Goal: Information Seeking & Learning: Compare options

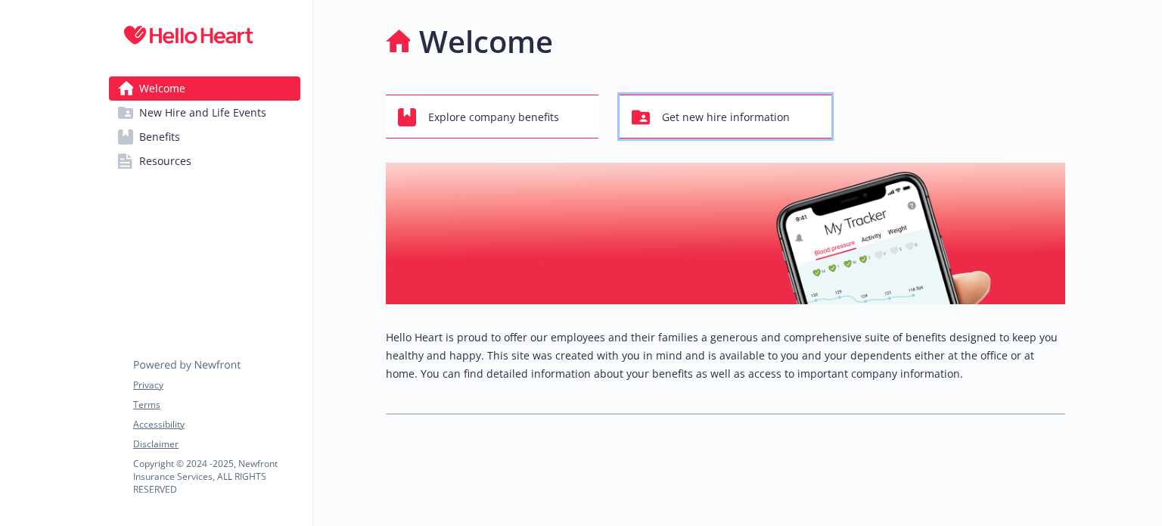
click at [716, 122] on span "Get new hire information" at bounding box center [726, 117] width 128 height 29
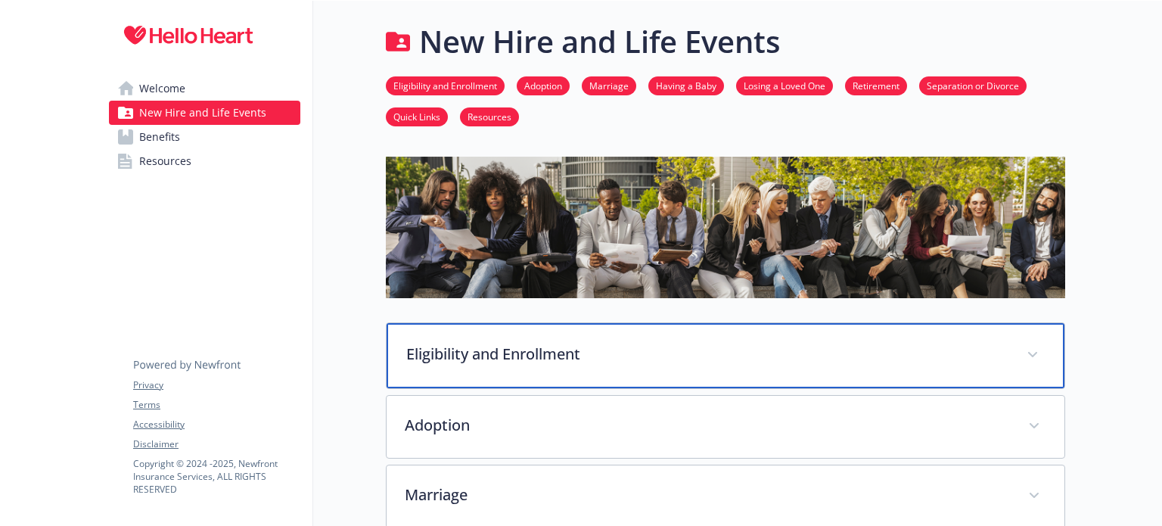
click at [584, 368] on div "Eligibility and Enrollment" at bounding box center [726, 355] width 678 height 65
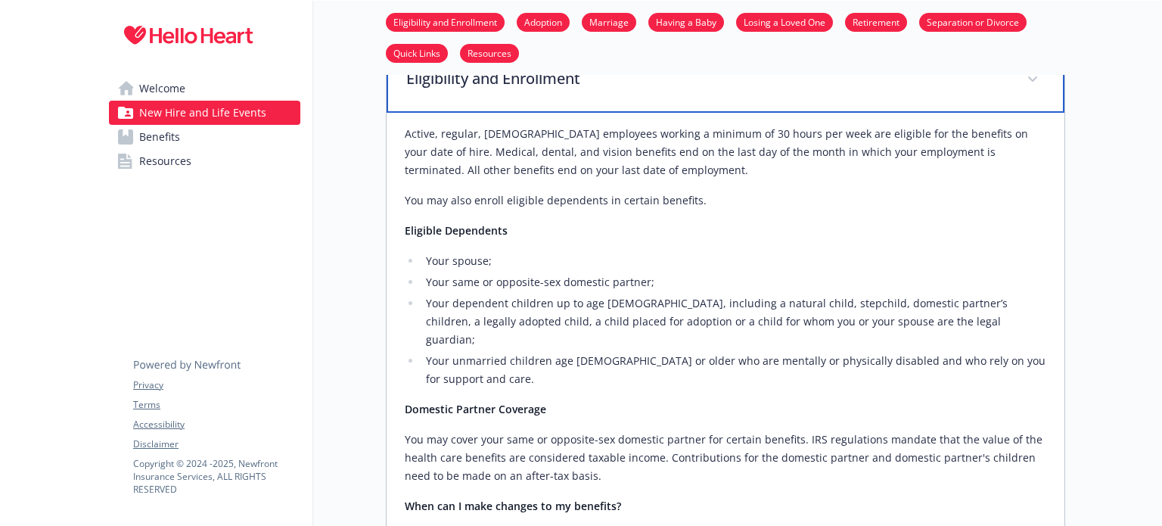
scroll to position [582, 0]
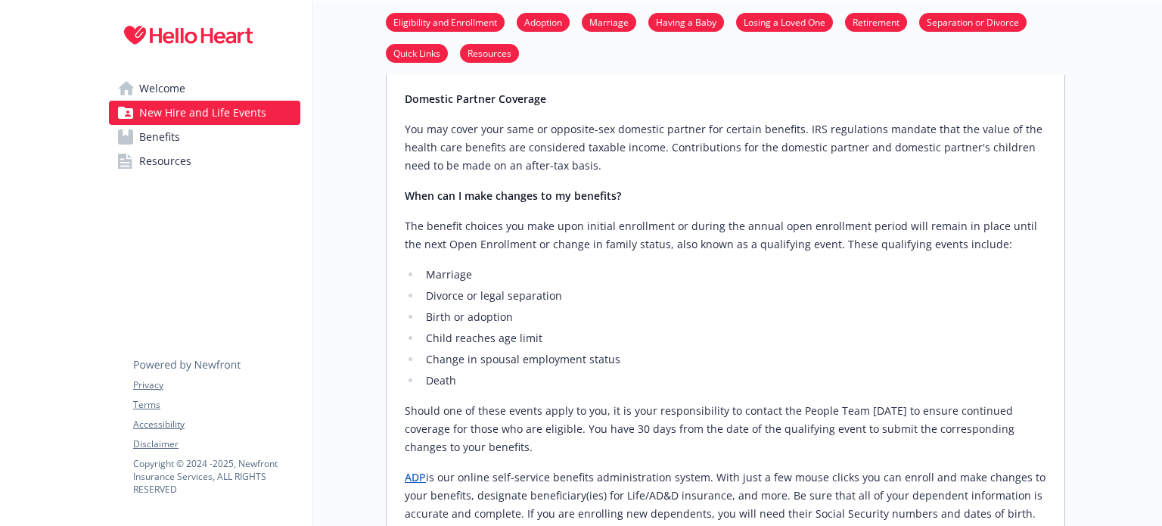
click at [412, 470] on link "ADP" at bounding box center [415, 477] width 21 height 14
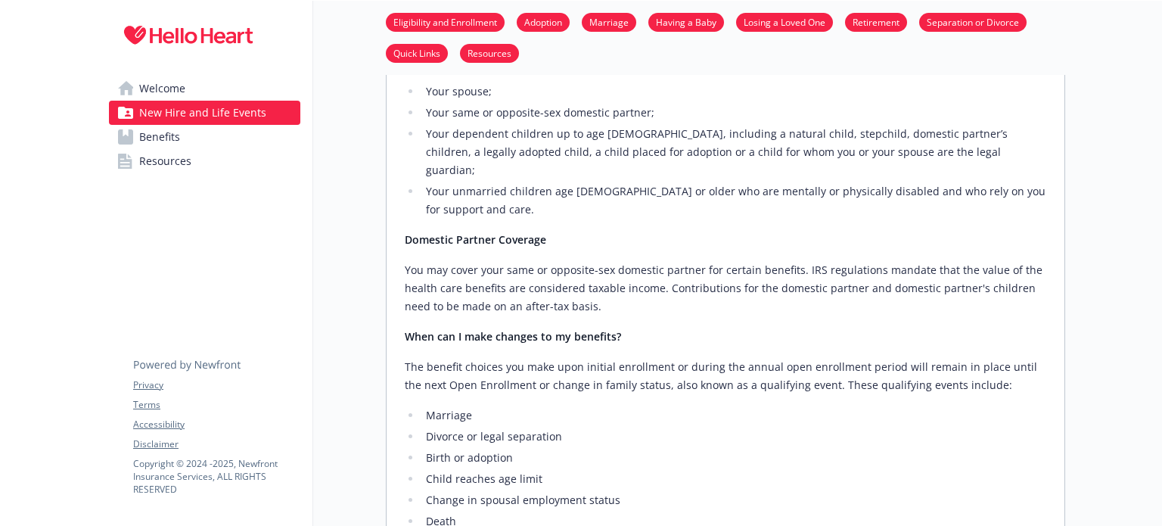
scroll to position [0, 0]
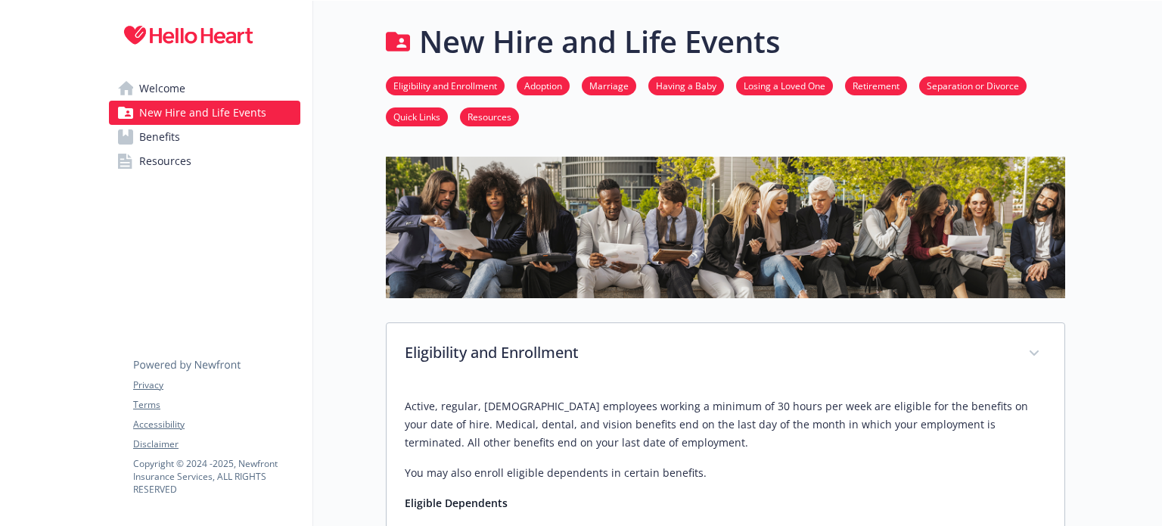
click at [179, 92] on span "Welcome" at bounding box center [162, 88] width 46 height 24
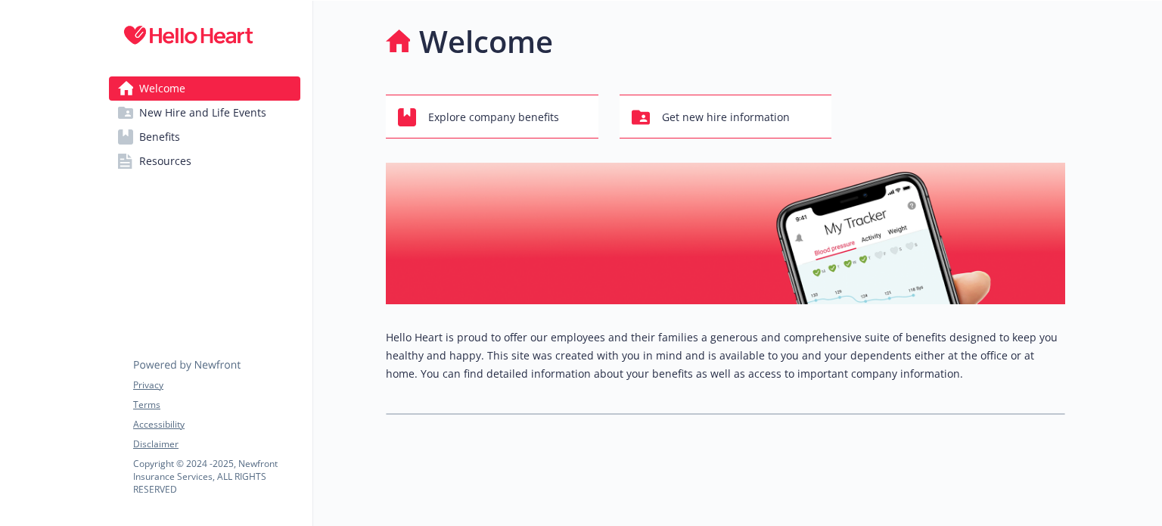
click at [172, 164] on span "Resources" at bounding box center [165, 161] width 52 height 24
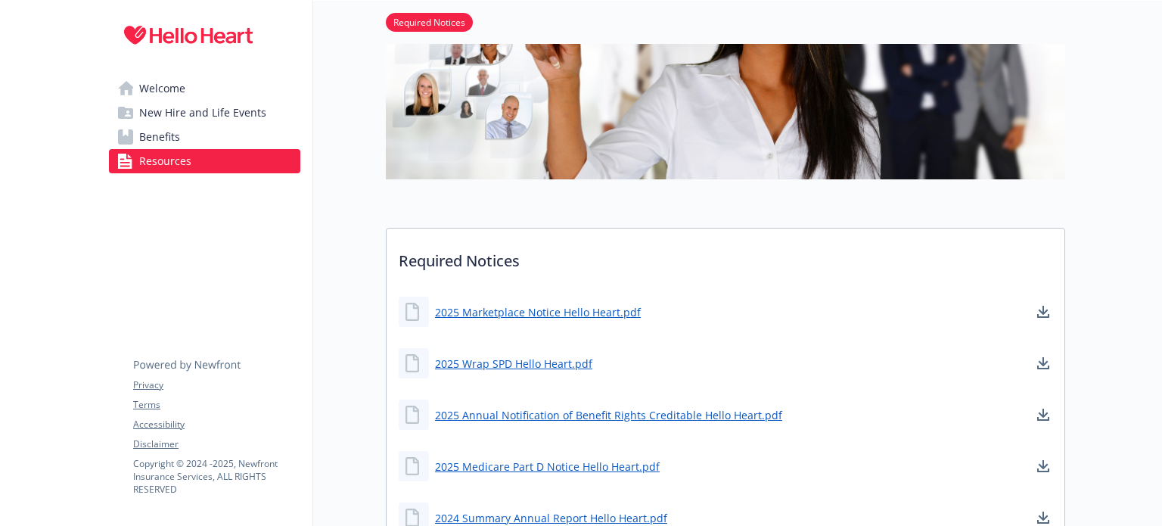
scroll to position [233, 0]
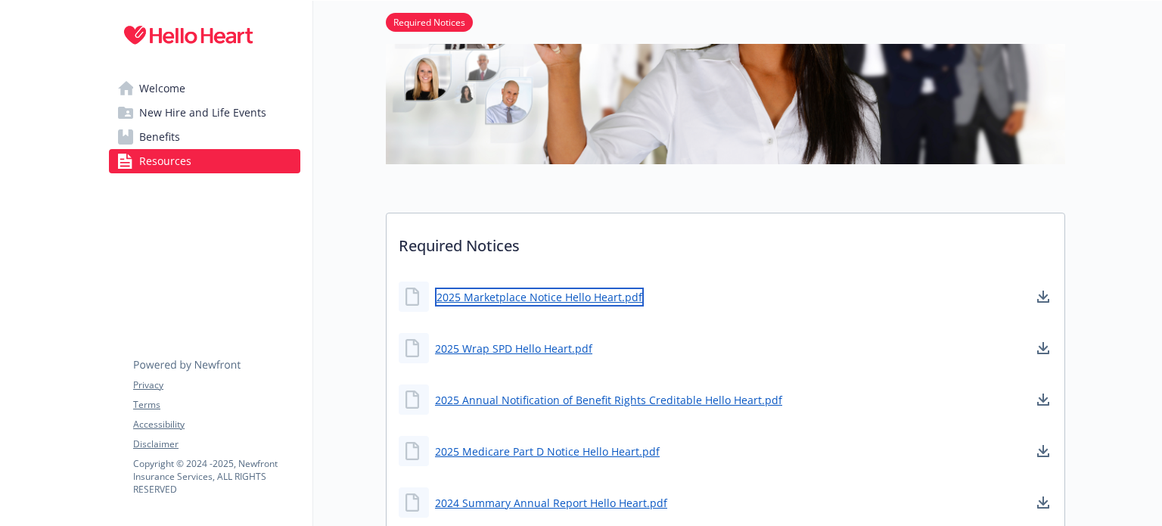
click at [523, 298] on link "2025 Marketplace Notice Hello Heart.pdf" at bounding box center [539, 296] width 209 height 19
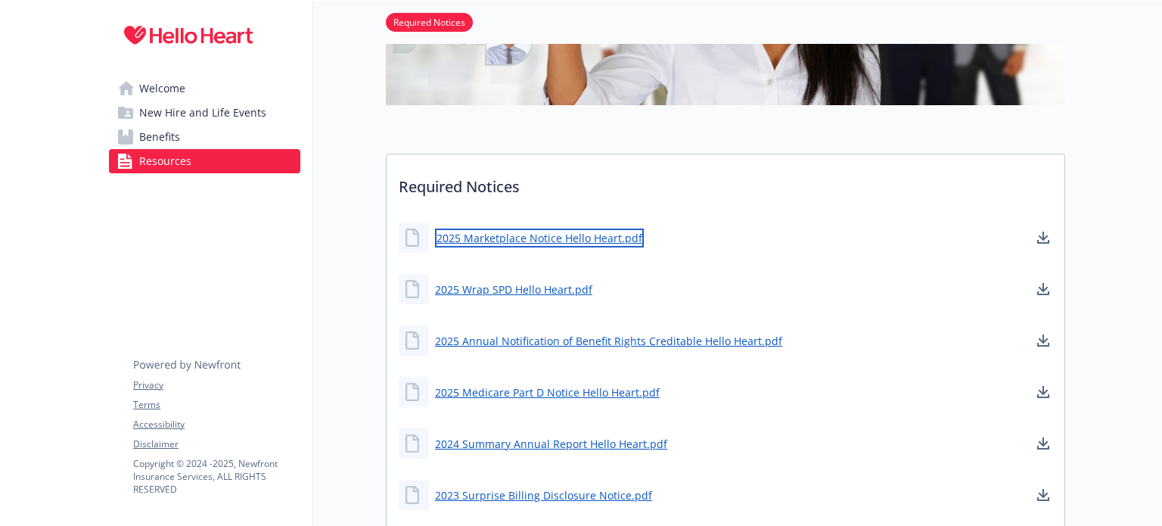
scroll to position [335, 0]
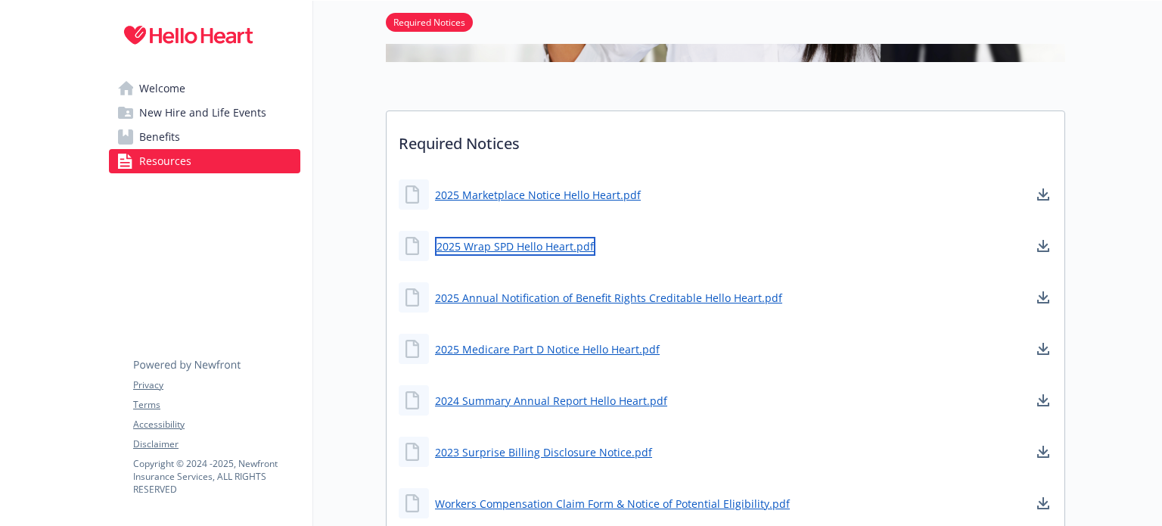
click at [545, 248] on link "2025 Wrap SPD Hello Heart.pdf" at bounding box center [515, 246] width 160 height 19
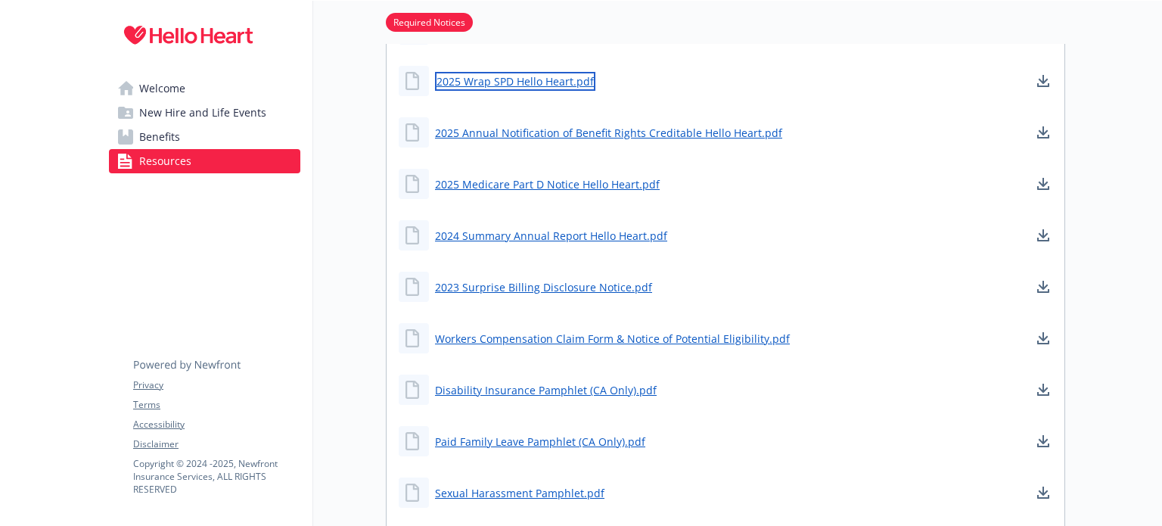
scroll to position [502, 0]
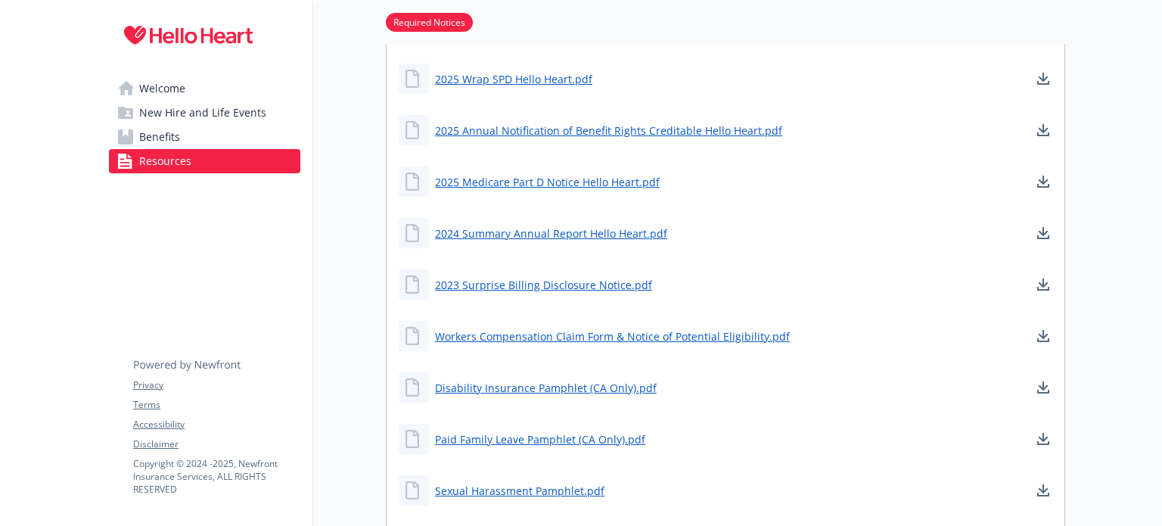
click at [141, 136] on span "Benefits" at bounding box center [159, 137] width 41 height 24
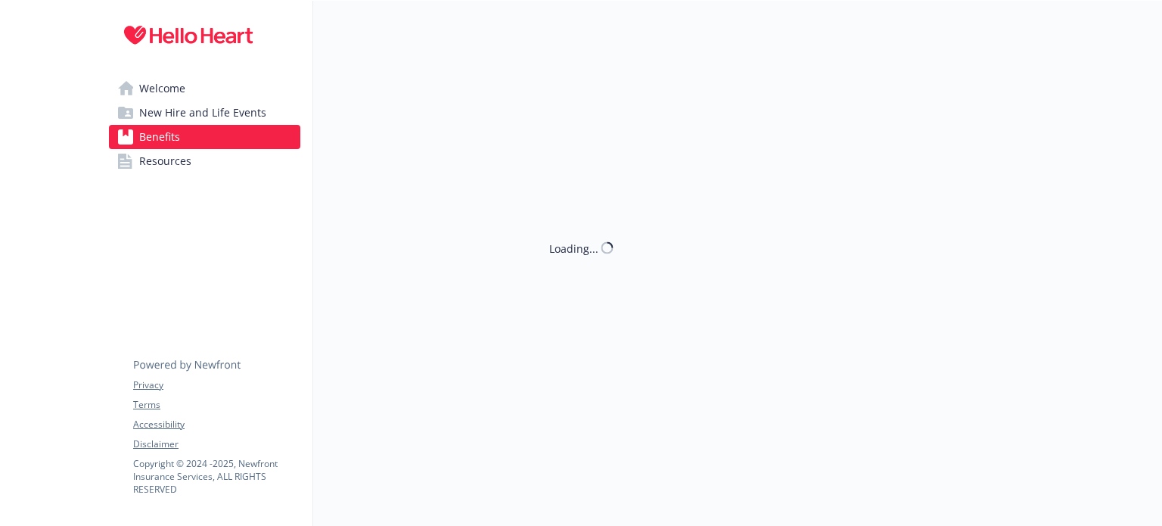
scroll to position [502, 0]
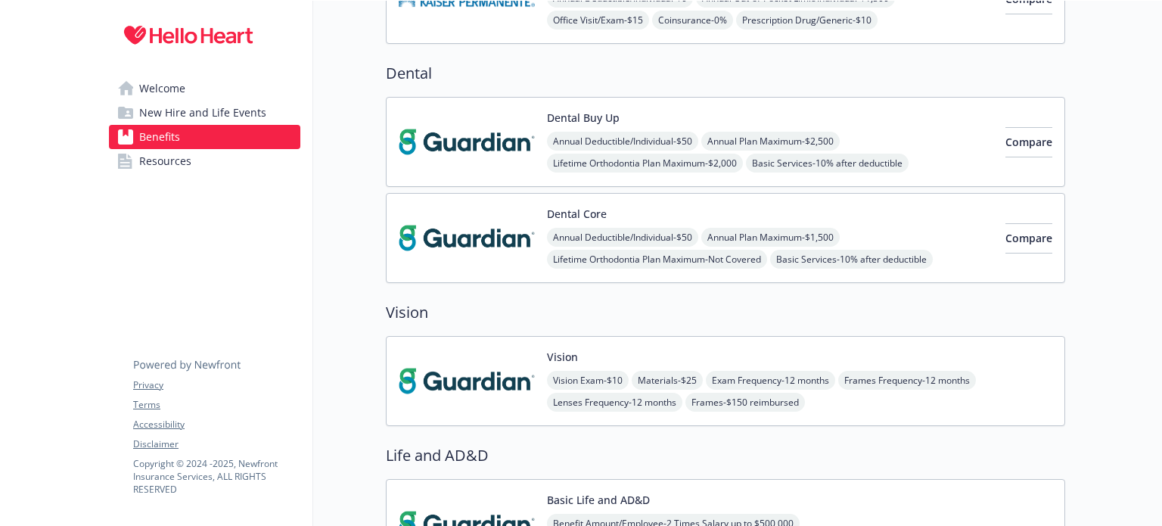
click at [166, 89] on span "Welcome" at bounding box center [162, 88] width 46 height 24
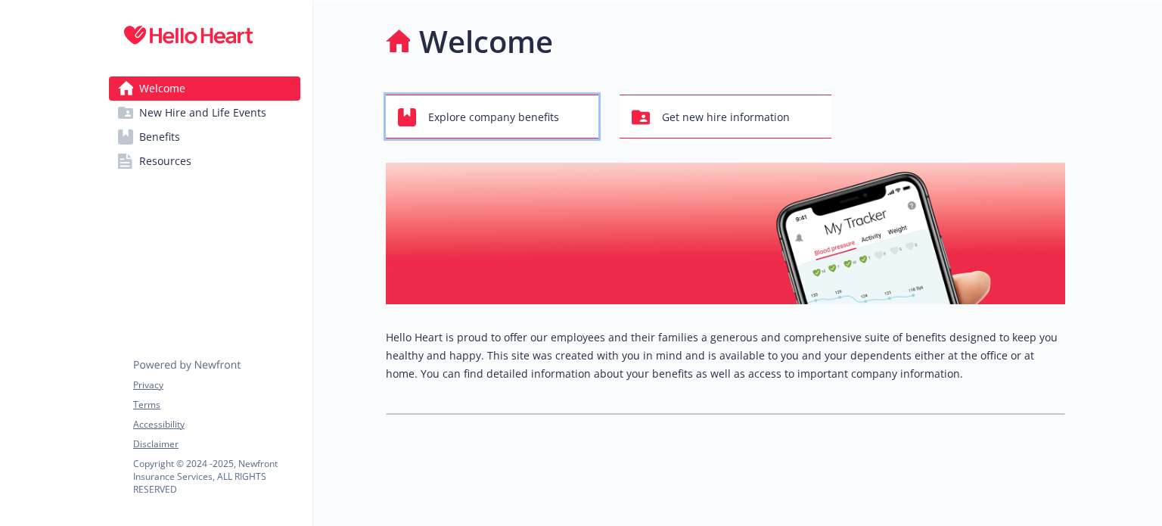
click at [533, 113] on span "Explore company benefits" at bounding box center [493, 117] width 131 height 29
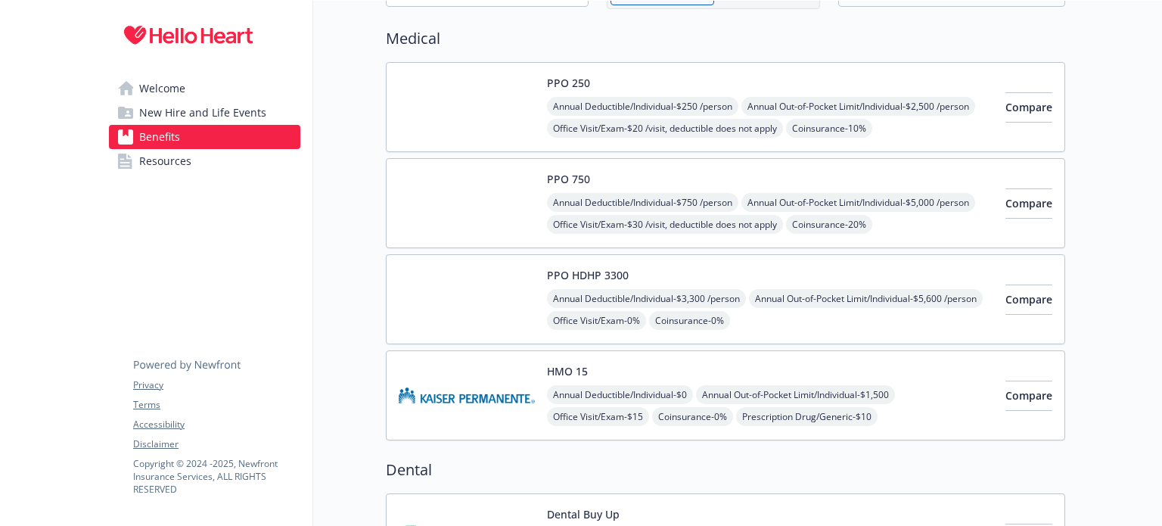
scroll to position [108, 0]
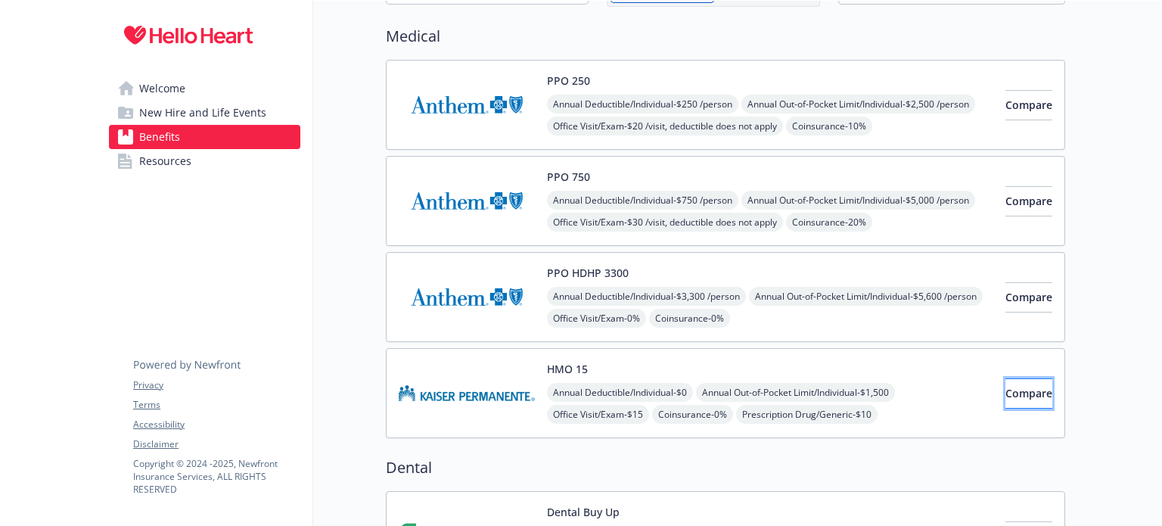
click at [1005, 388] on span "Compare" at bounding box center [1028, 393] width 47 height 14
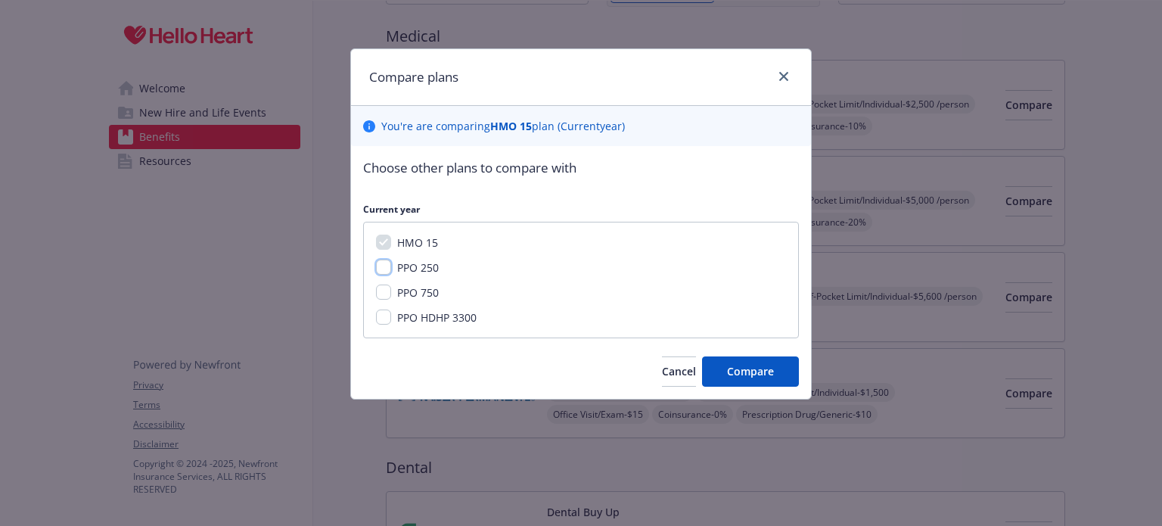
click at [383, 268] on input "PPO 250" at bounding box center [383, 266] width 15 height 15
checkbox input "true"
click at [739, 365] on span "Compare" at bounding box center [750, 371] width 47 height 14
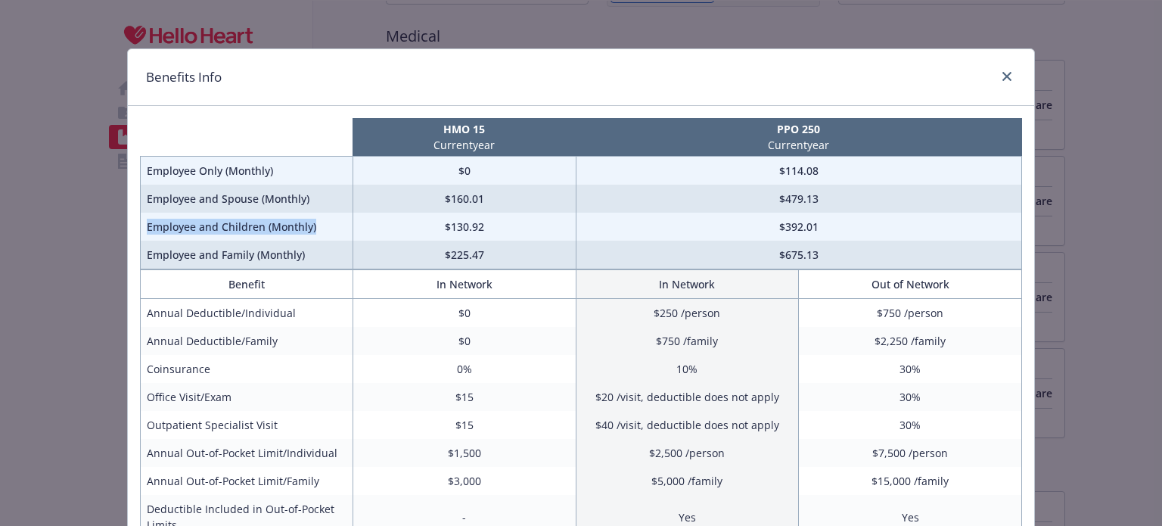
drag, startPoint x: 317, startPoint y: 232, endPoint x: 145, endPoint y: 230, distance: 171.7
click at [145, 230] on td "Employee and Children (Monthly)" at bounding box center [247, 227] width 213 height 28
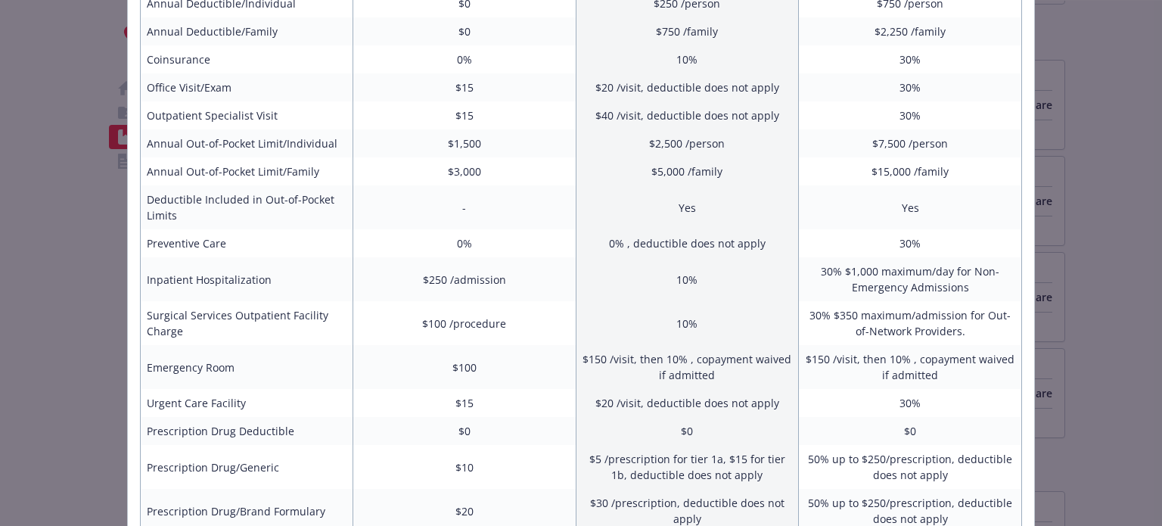
scroll to position [0, 0]
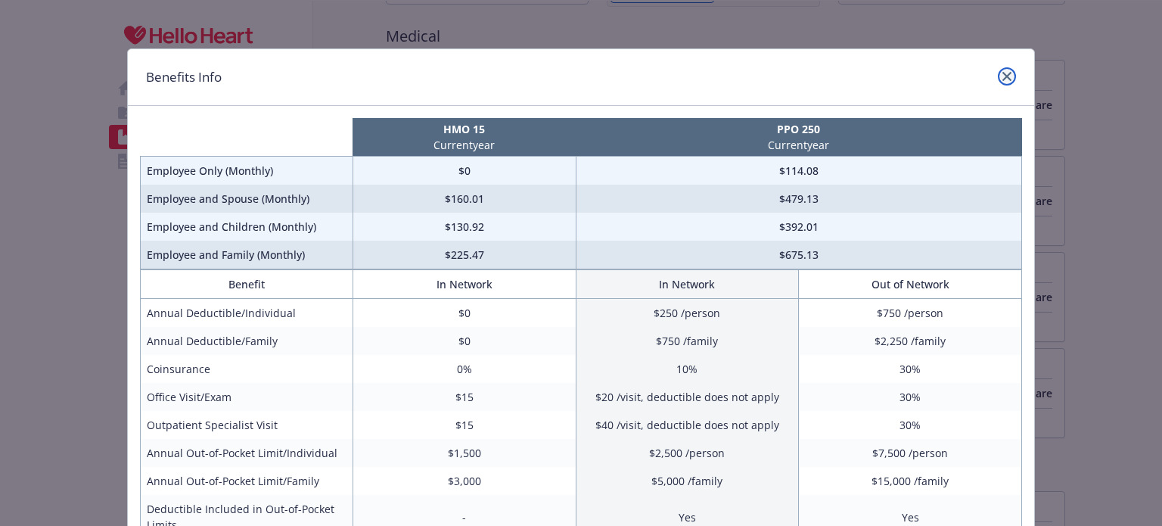
click at [1004, 80] on icon "close" at bounding box center [1006, 76] width 9 height 9
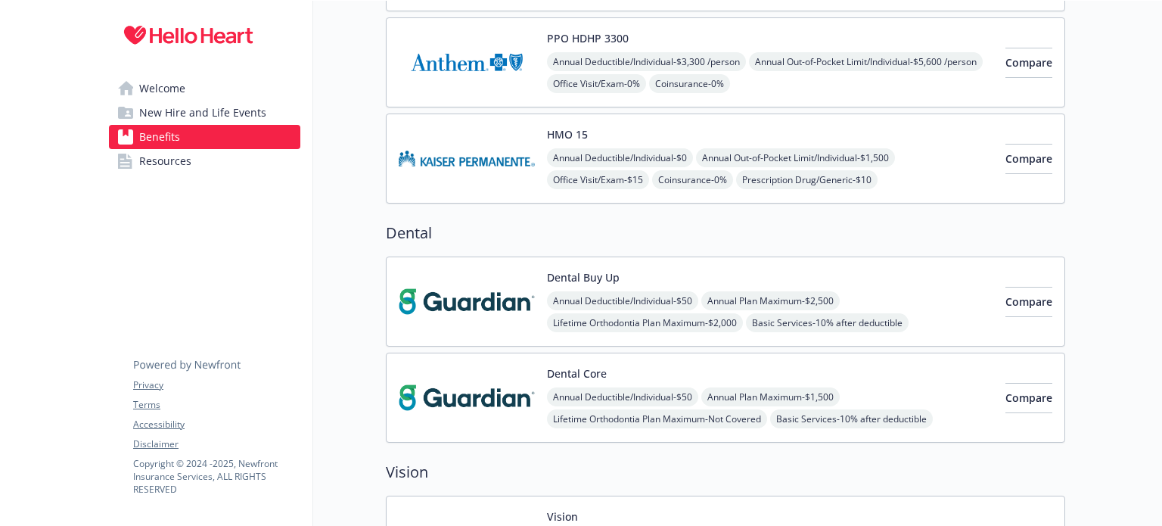
scroll to position [357, 0]
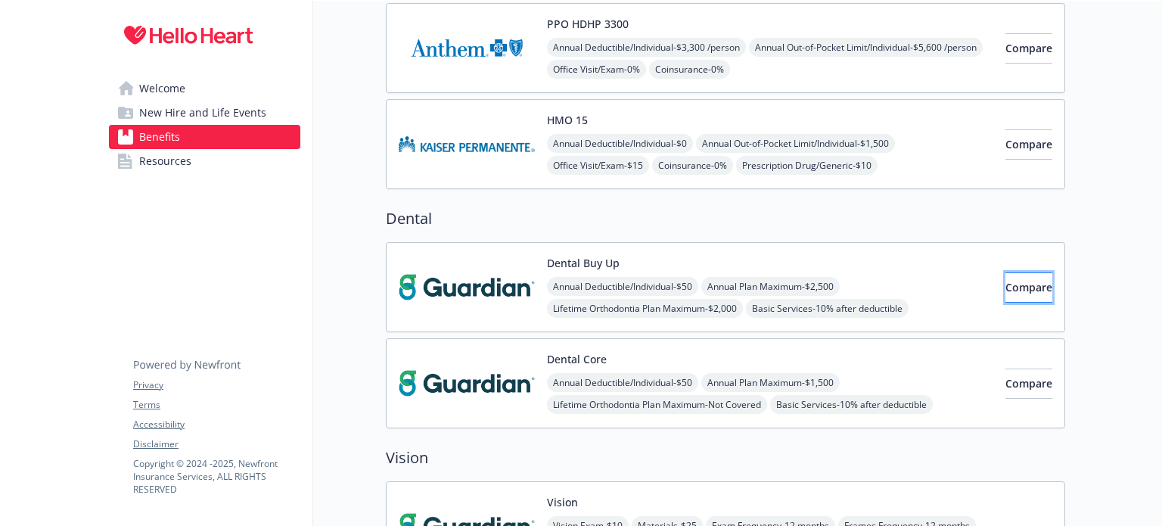
click at [1005, 285] on button "Compare" at bounding box center [1028, 287] width 47 height 30
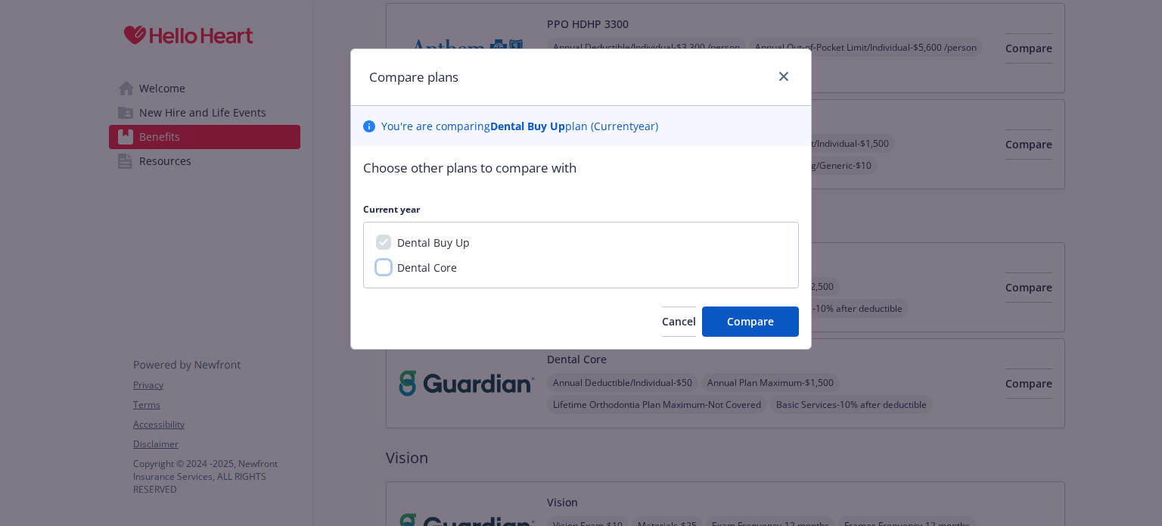
click at [384, 267] on input "Dental Core" at bounding box center [383, 266] width 15 height 15
checkbox input "true"
click at [741, 325] on span "Compare" at bounding box center [750, 321] width 47 height 14
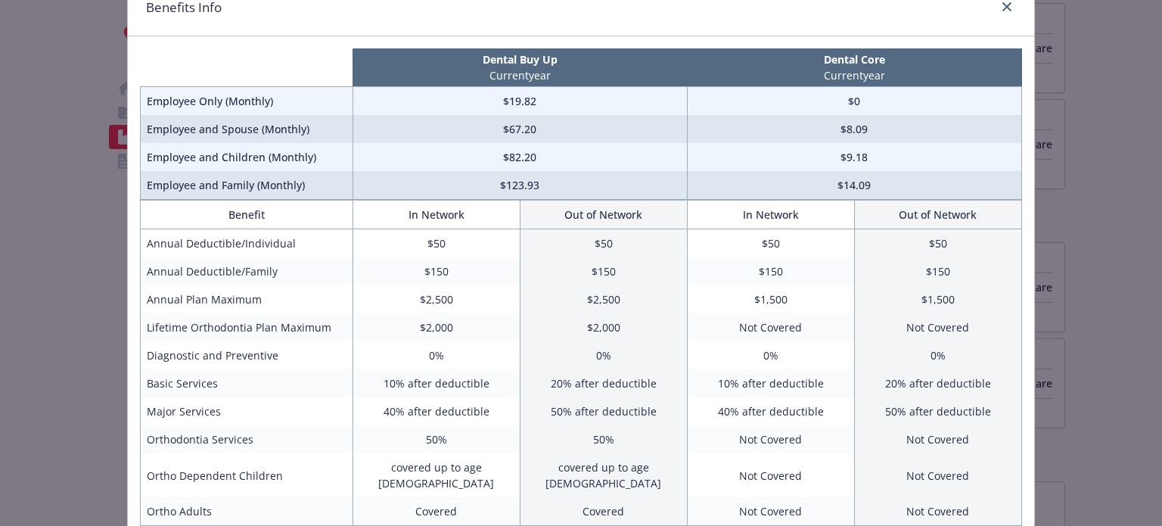
scroll to position [0, 0]
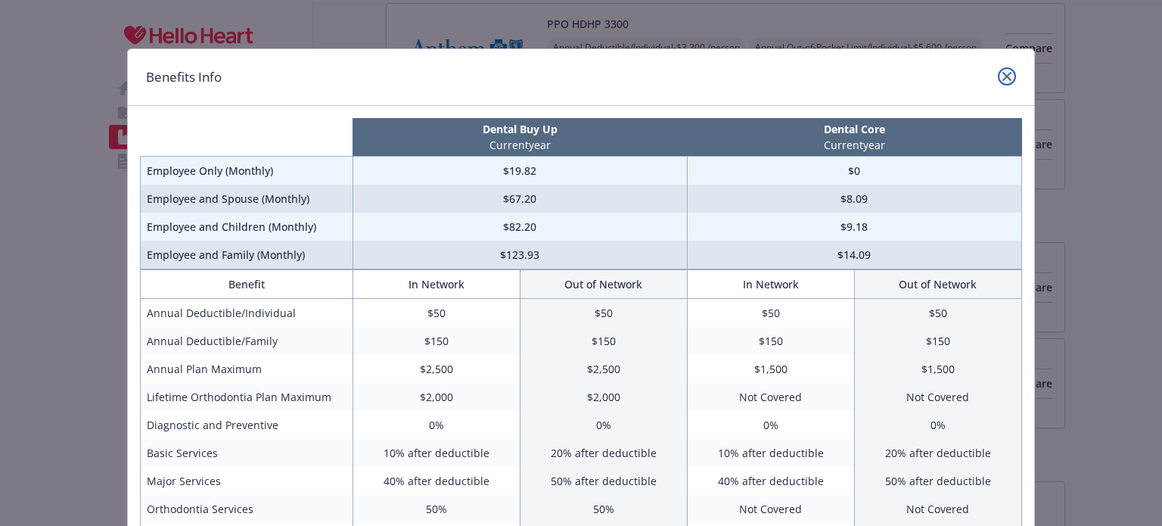
click at [1005, 76] on icon "close" at bounding box center [1006, 76] width 9 height 9
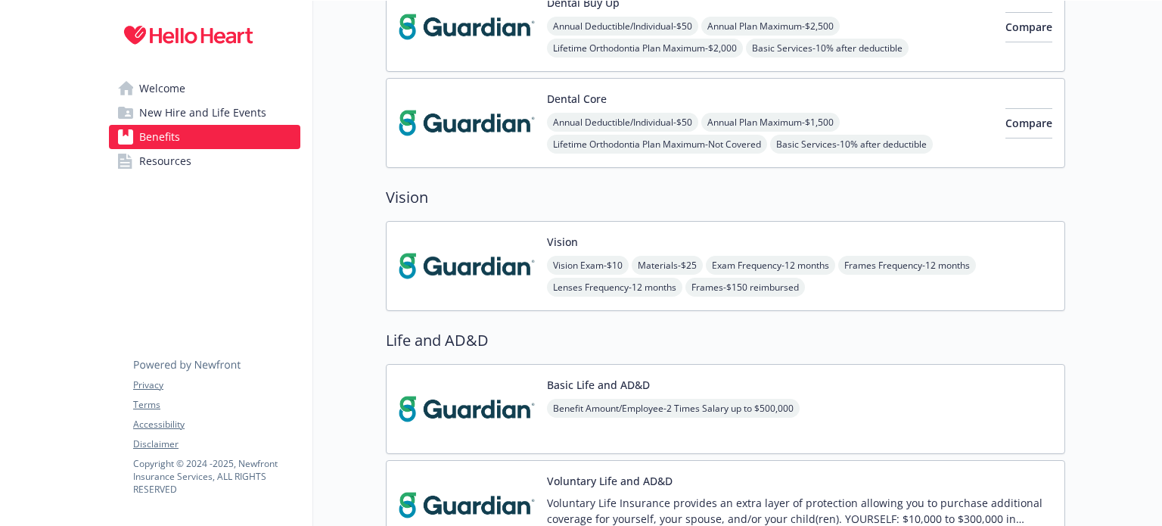
scroll to position [618, 0]
click at [472, 257] on img at bounding box center [467, 265] width 136 height 64
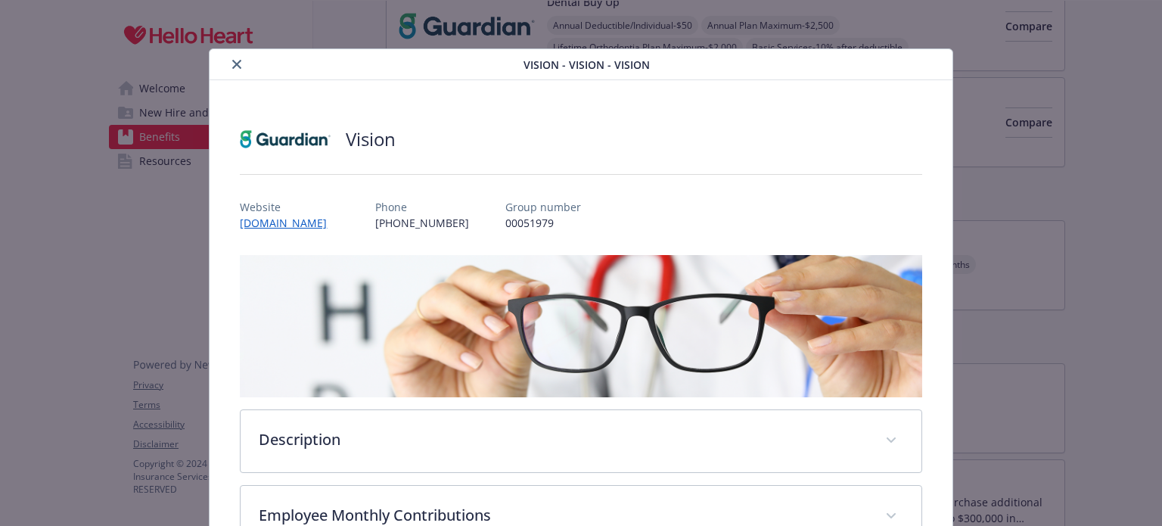
click at [232, 66] on icon "close" at bounding box center [236, 64] width 9 height 9
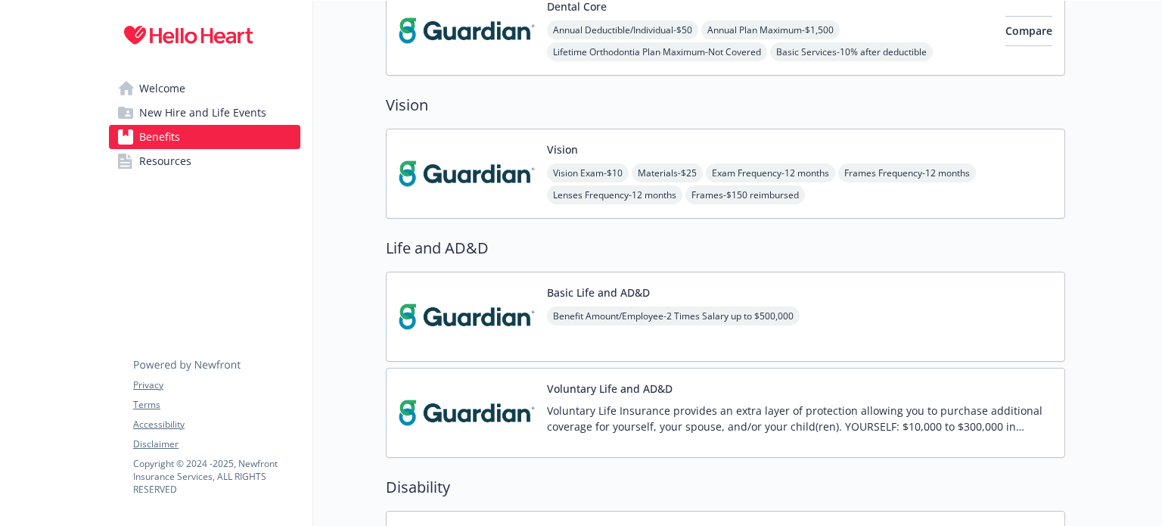
scroll to position [336, 0]
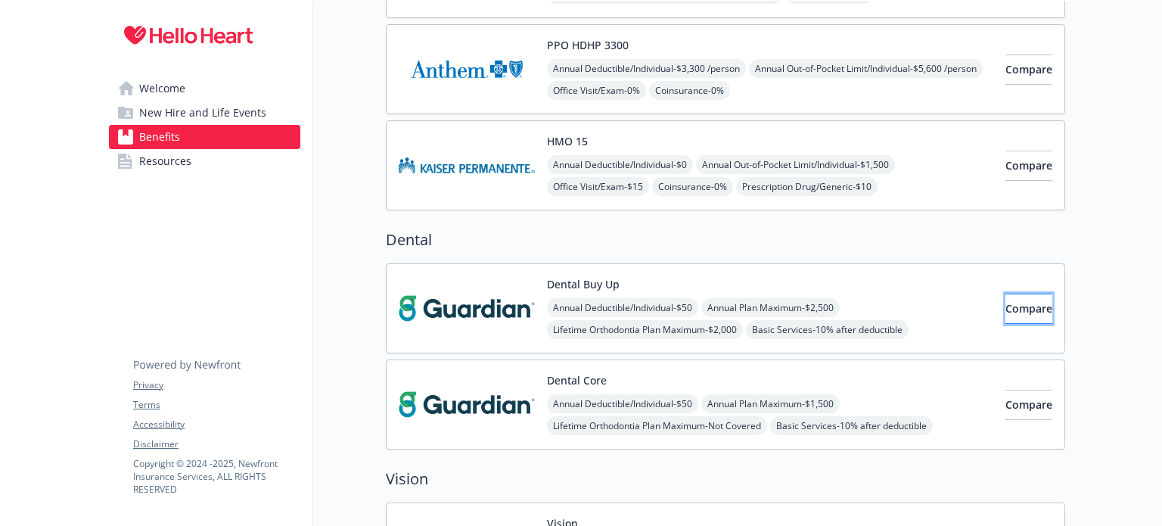
click at [1005, 315] on button "Compare" at bounding box center [1028, 309] width 47 height 30
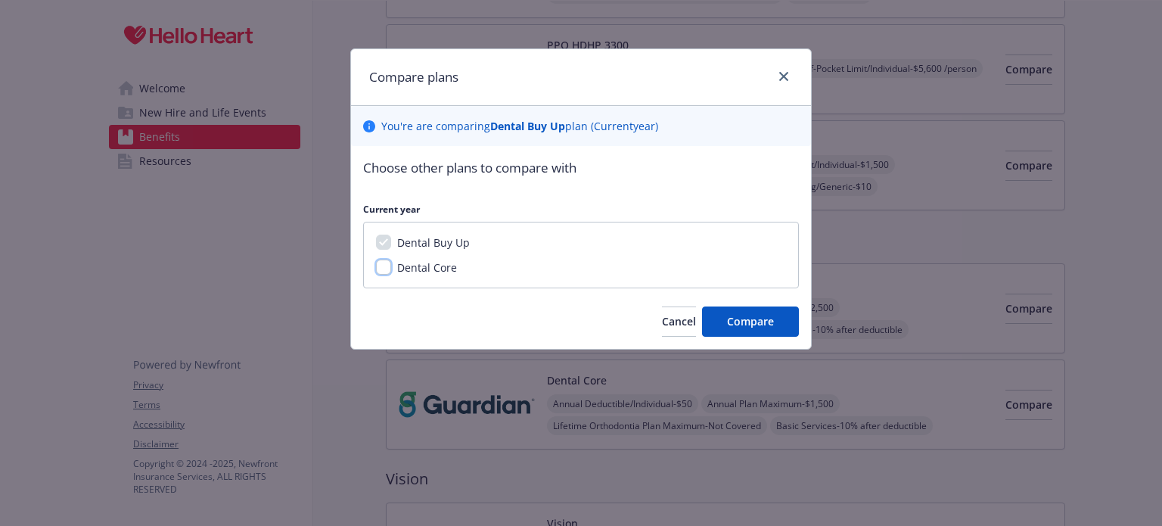
click at [386, 272] on input "Dental Core" at bounding box center [383, 266] width 15 height 15
checkbox input "true"
click at [717, 319] on button "Compare" at bounding box center [750, 321] width 97 height 30
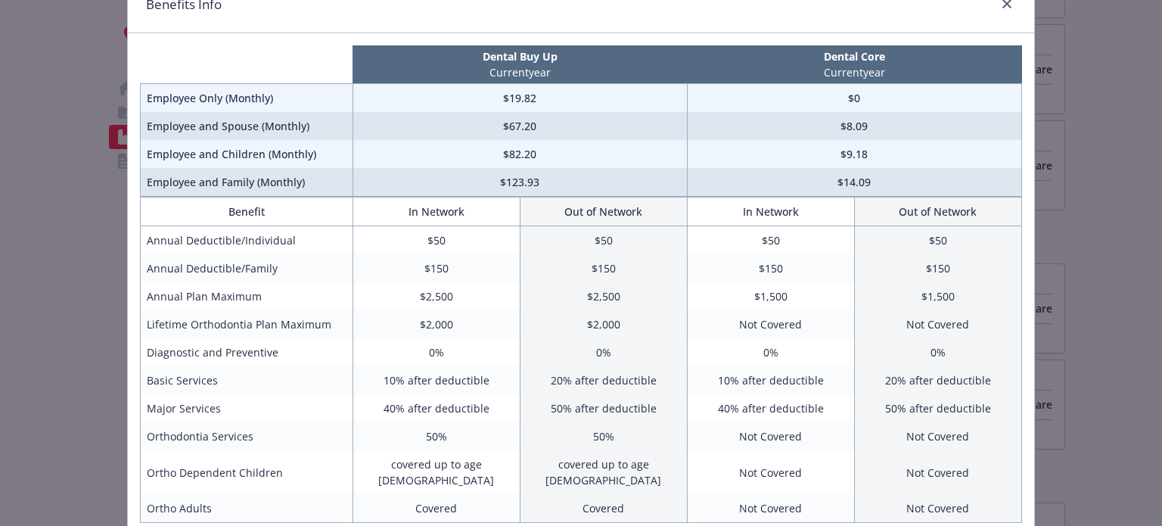
scroll to position [64, 0]
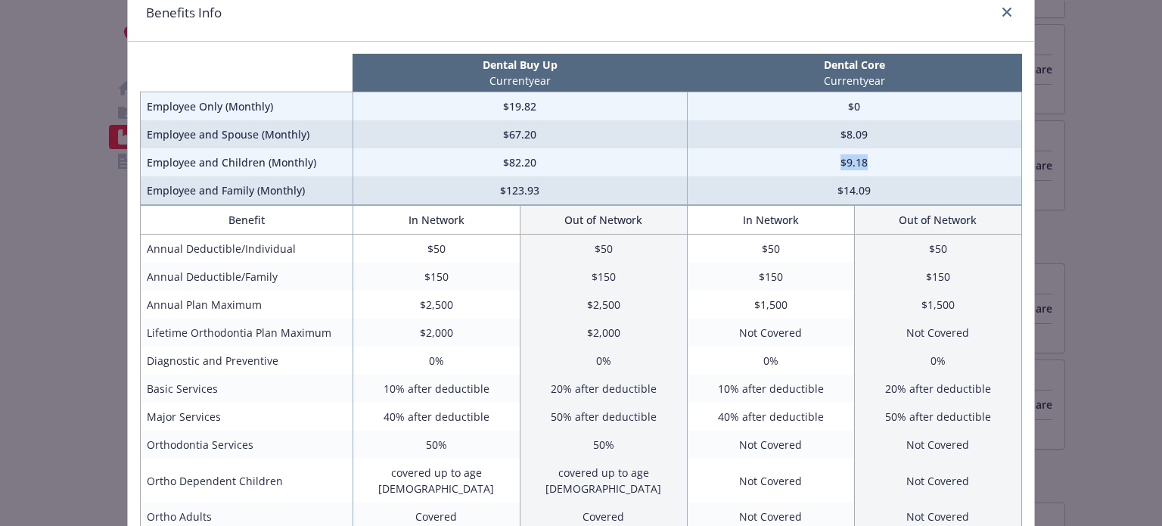
drag, startPoint x: 871, startPoint y: 163, endPoint x: 841, endPoint y: 163, distance: 29.5
click at [840, 166] on td "$9.18" at bounding box center [854, 162] width 334 height 28
drag, startPoint x: 558, startPoint y: 164, endPoint x: 489, endPoint y: 169, distance: 69.7
click at [489, 169] on td "$82.20" at bounding box center [520, 162] width 334 height 28
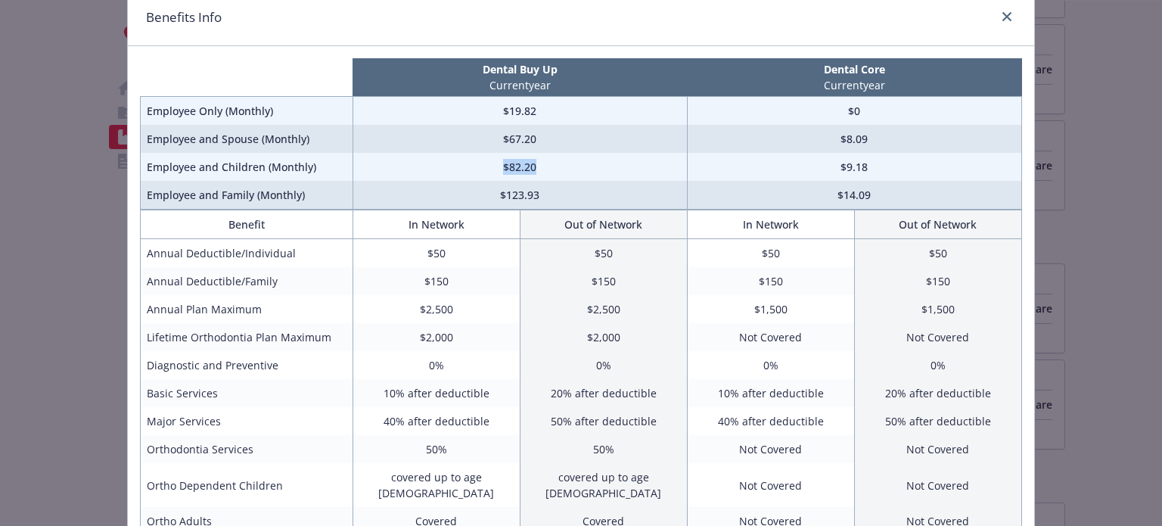
scroll to position [0, 0]
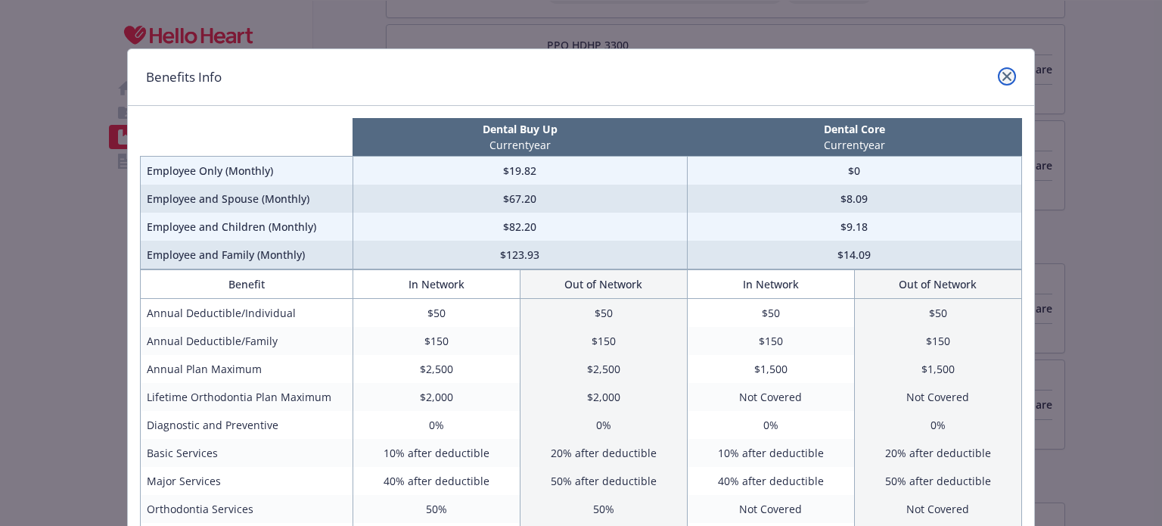
click at [1005, 75] on icon "close" at bounding box center [1006, 76] width 9 height 9
